Goal: Information Seeking & Learning: Learn about a topic

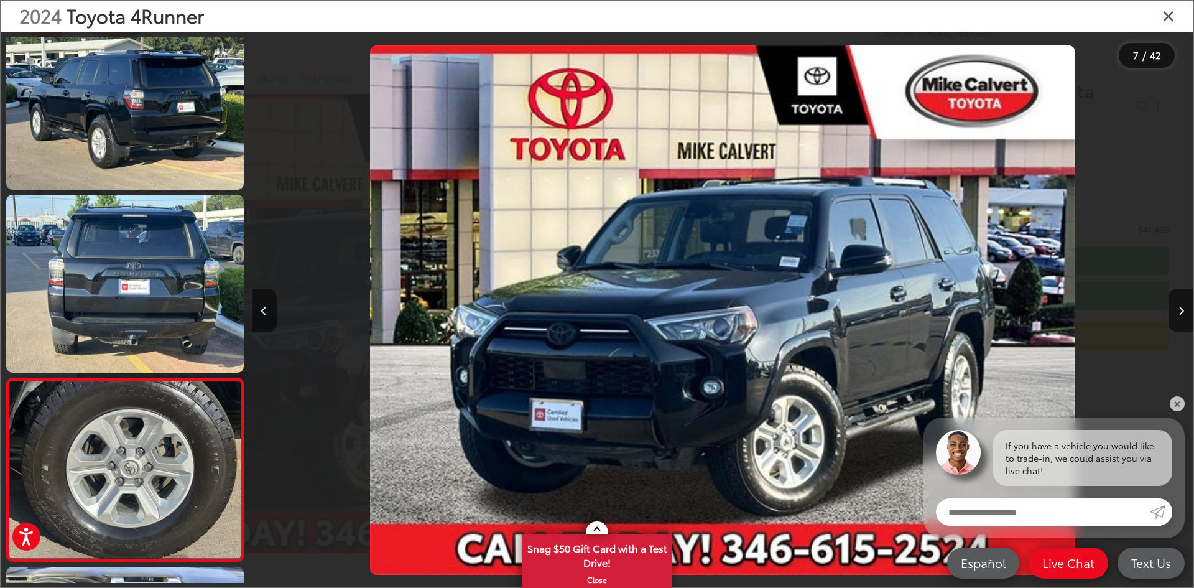
scroll to position [0, 5652]
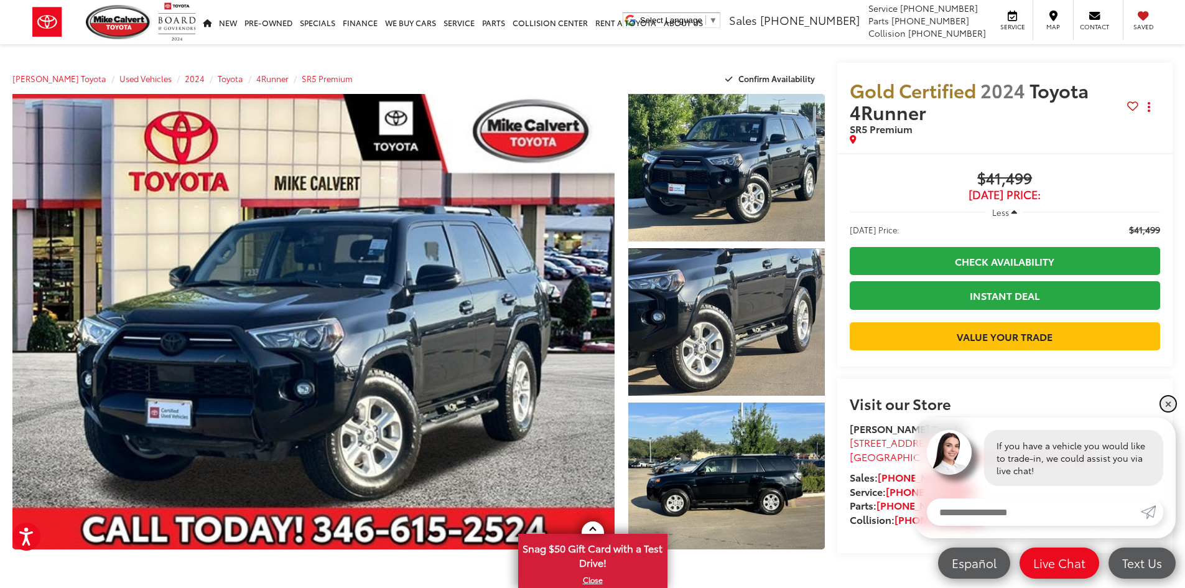
click at [1166, 404] on link "✕" at bounding box center [1168, 403] width 15 height 15
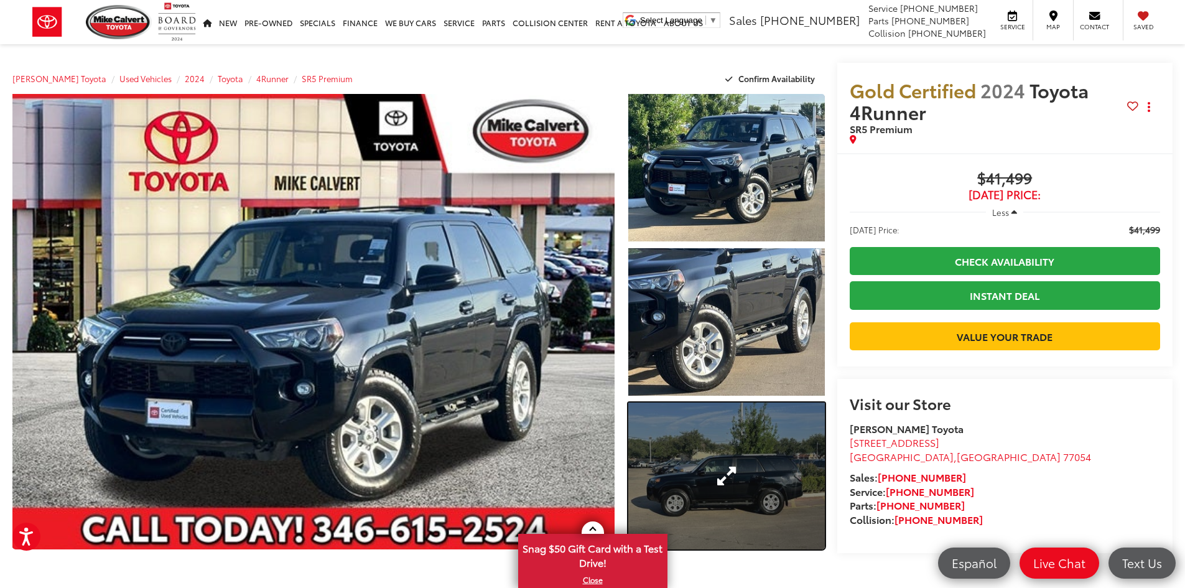
click at [721, 462] on link "Expand Photo 3" at bounding box center [726, 475] width 197 height 147
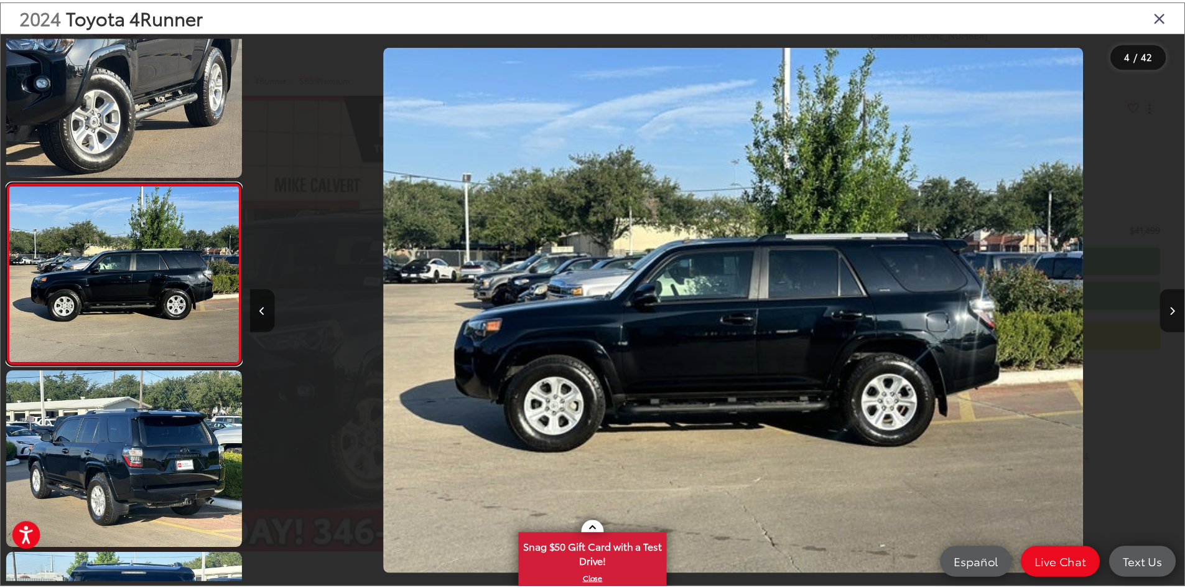
scroll to position [0, 2826]
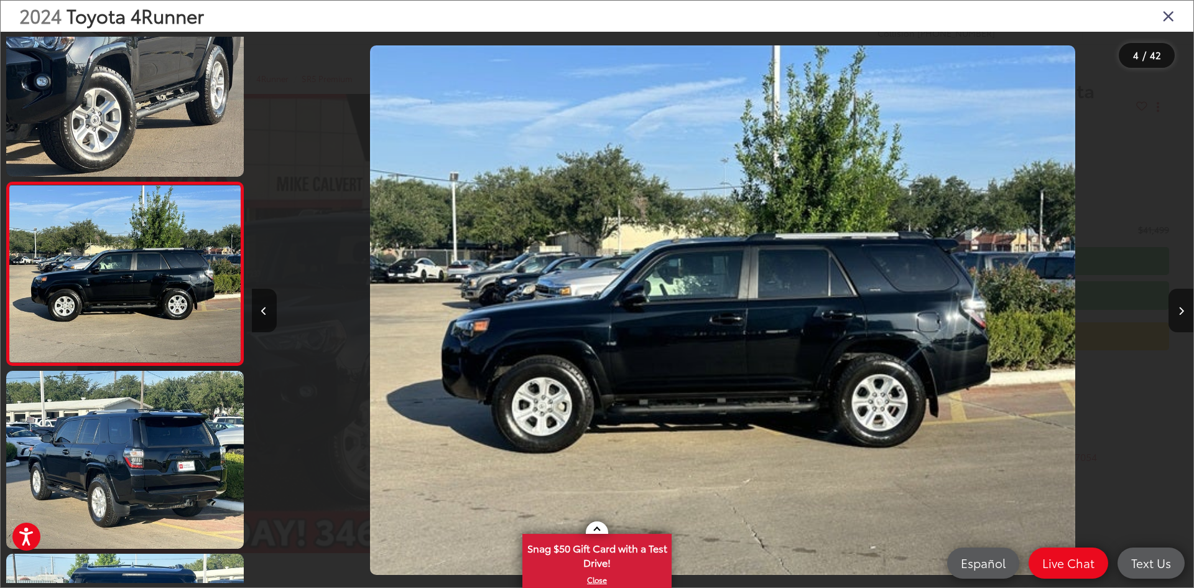
click at [1166, 15] on icon "Close gallery" at bounding box center [1169, 15] width 12 height 16
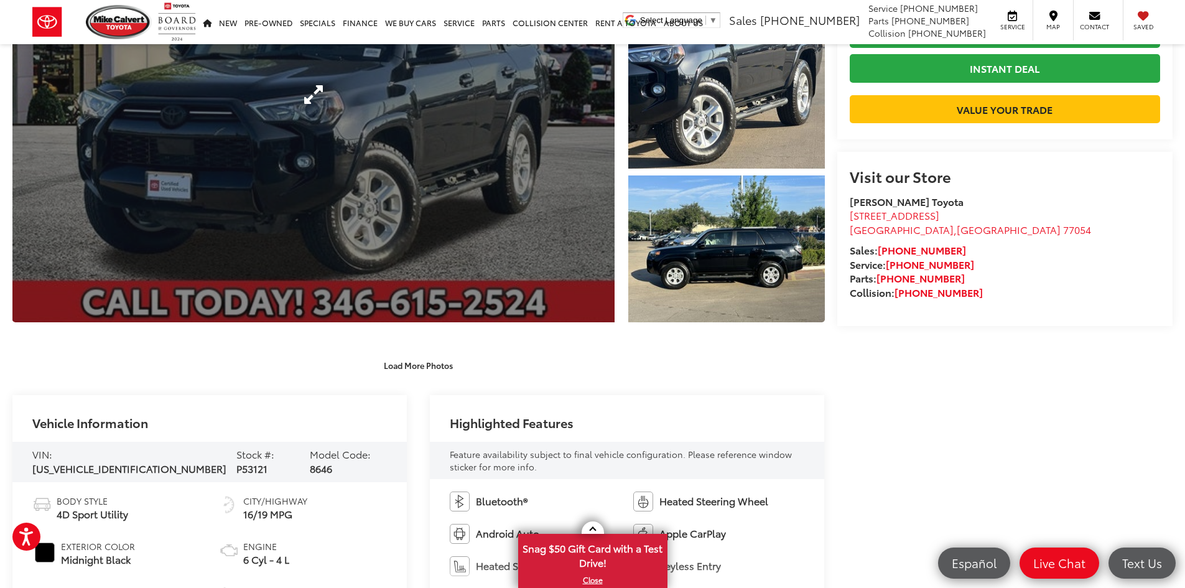
scroll to position [249, 0]
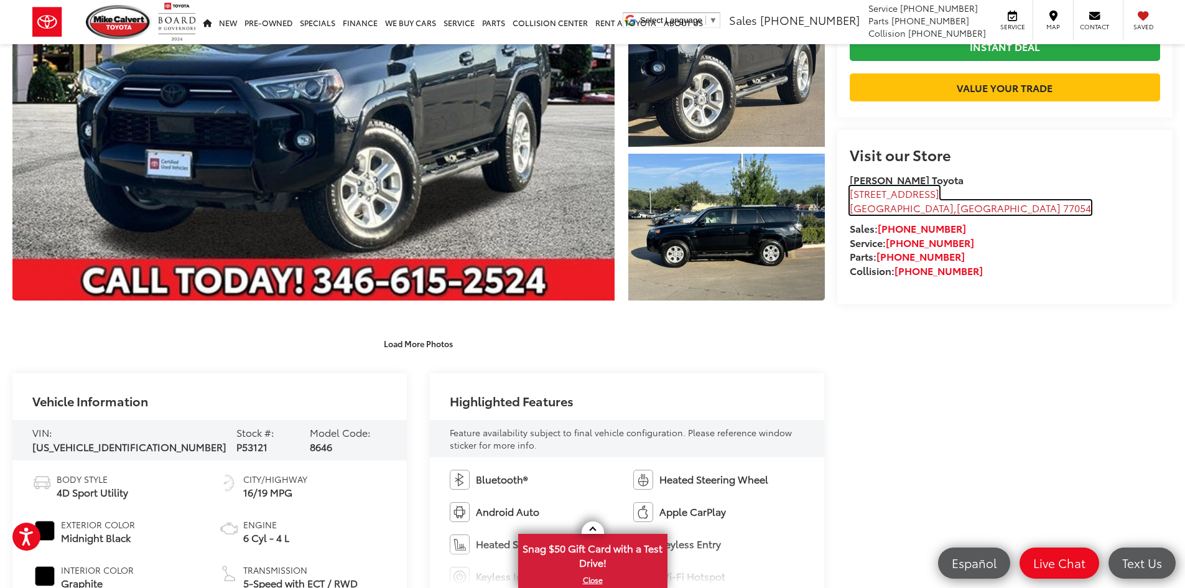
click at [882, 200] on span "[STREET_ADDRESS]" at bounding box center [895, 193] width 90 height 14
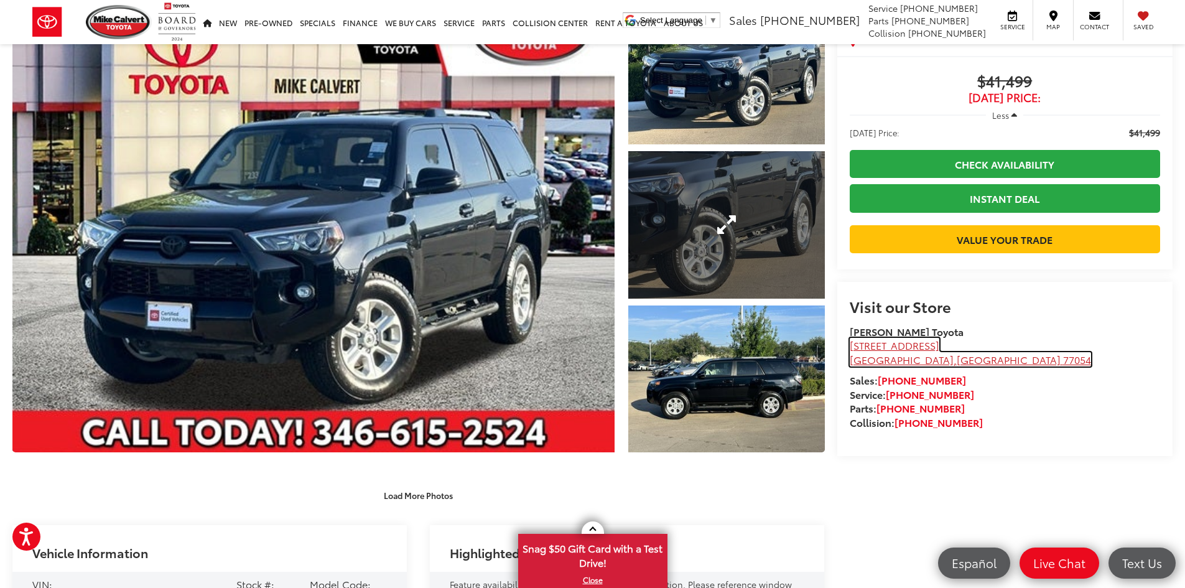
scroll to position [0, 0]
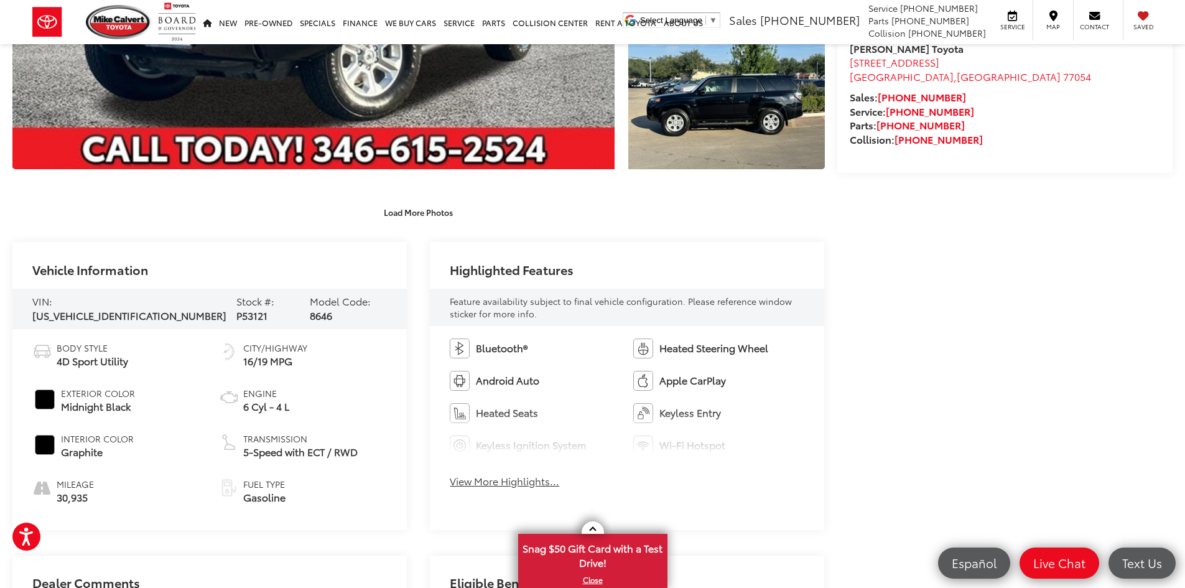
scroll to position [622, 0]
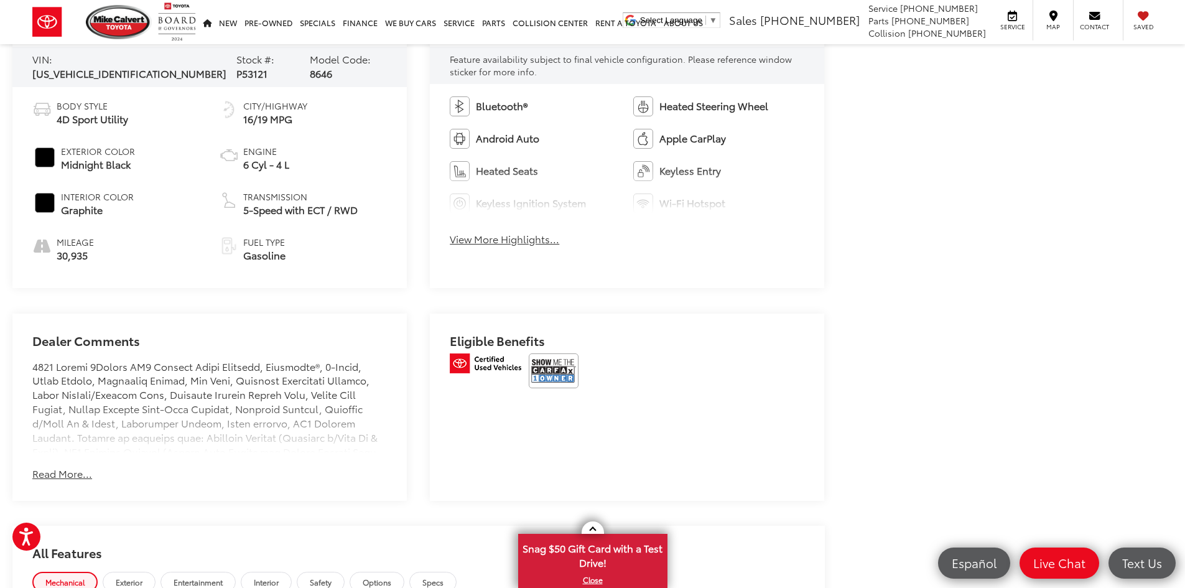
click at [74, 471] on button "Read More..." at bounding box center [62, 474] width 60 height 14
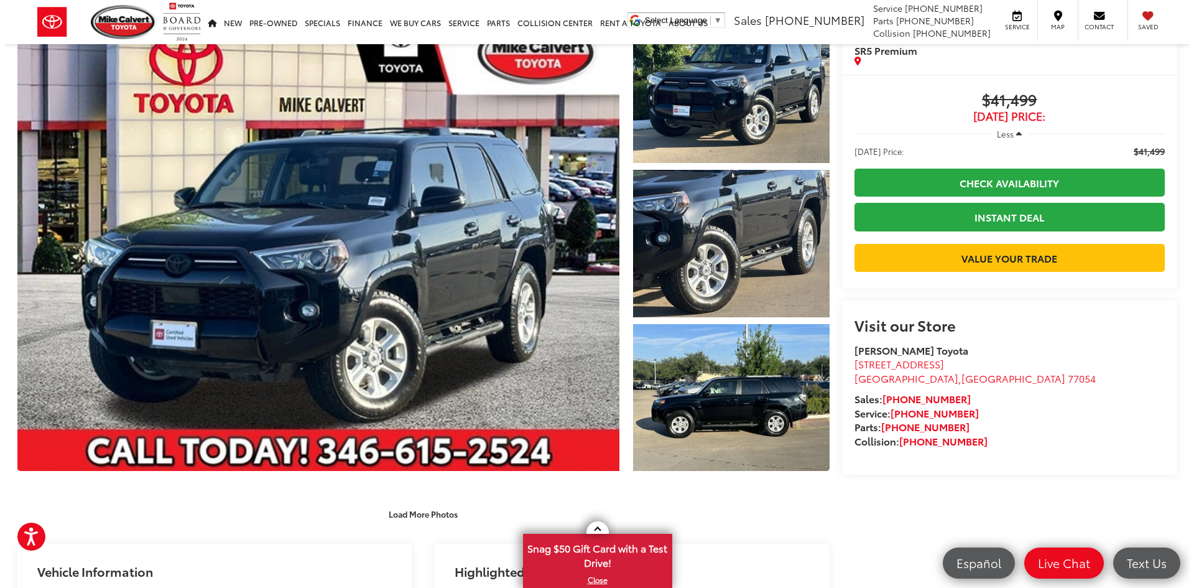
scroll to position [0, 0]
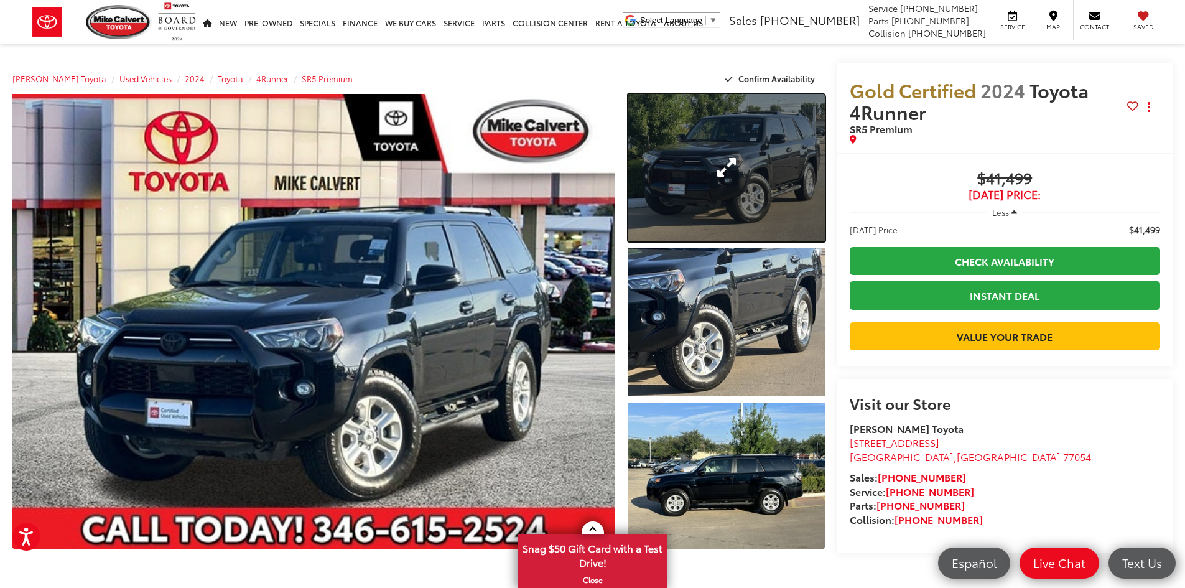
click at [729, 168] on link "Expand Photo 1" at bounding box center [726, 167] width 197 height 147
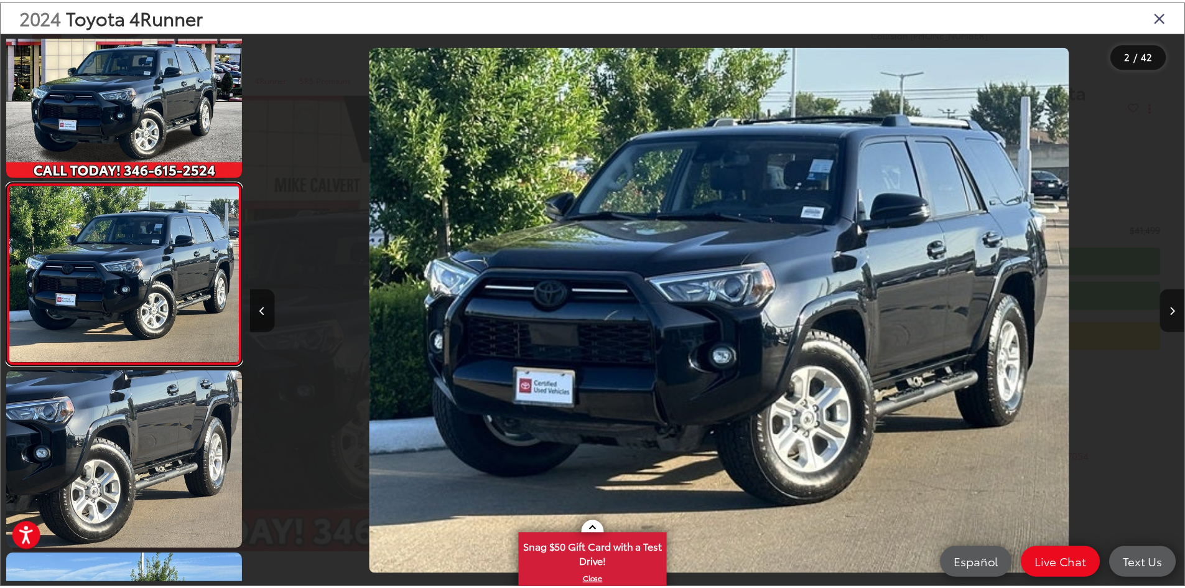
scroll to position [0, 942]
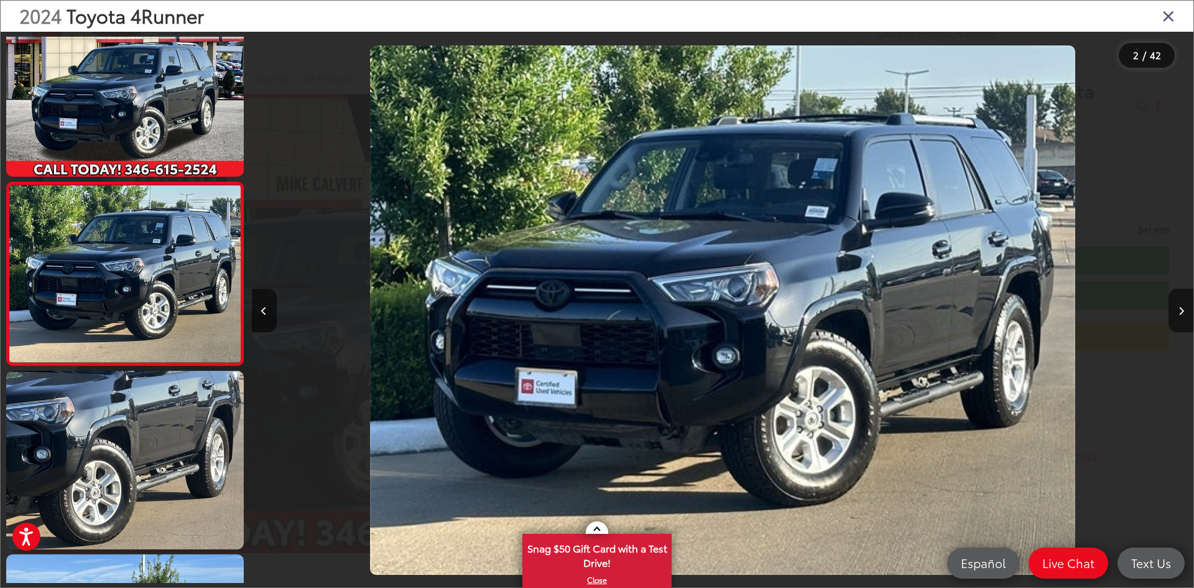
click at [1175, 21] on div "2024 Toyota 4Runner" at bounding box center [597, 16] width 1193 height 31
click at [1172, 18] on icon "Close gallery" at bounding box center [1169, 15] width 12 height 16
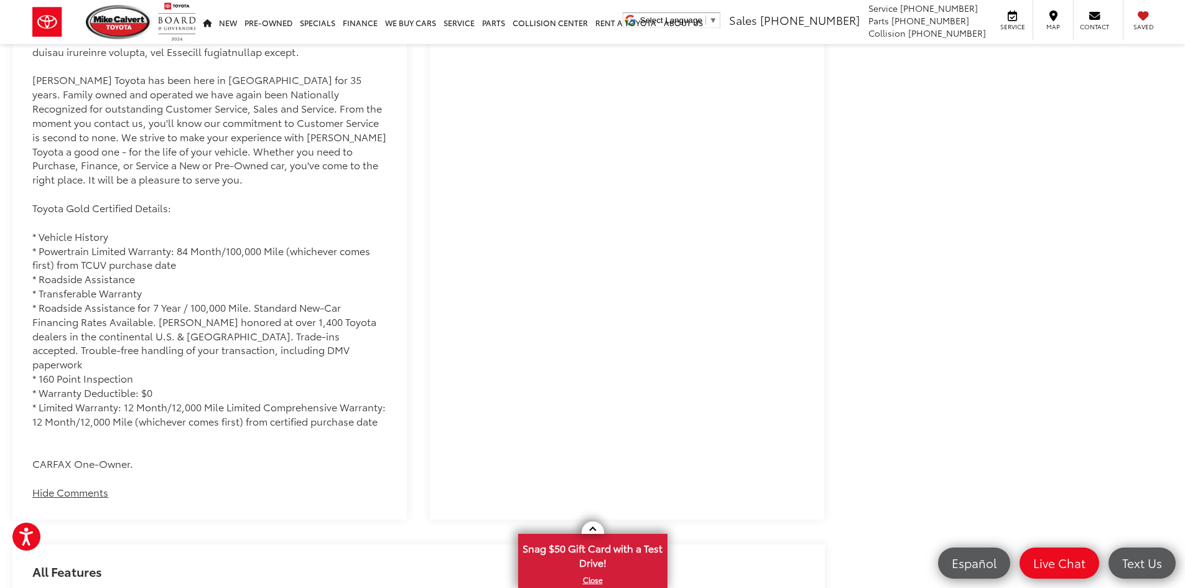
scroll to position [0, 0]
